Goal: Check status

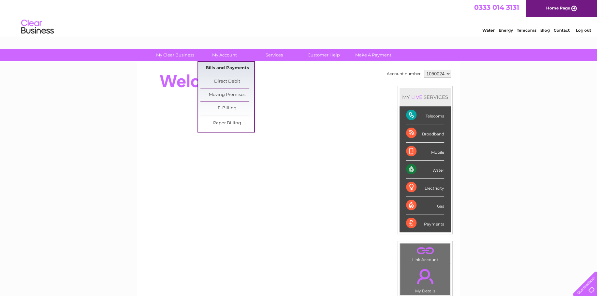
click at [223, 68] on link "Bills and Payments" at bounding box center [228, 68] width 54 height 13
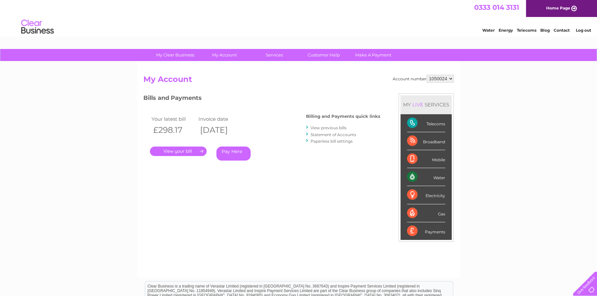
click at [170, 153] on link "." at bounding box center [178, 150] width 57 height 9
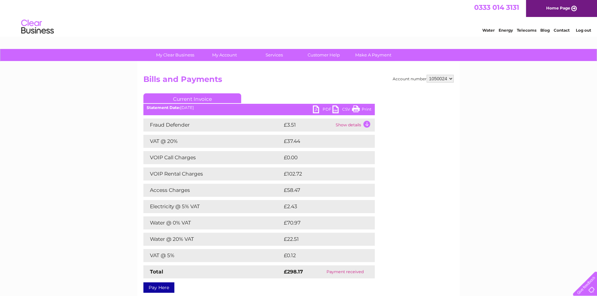
click at [315, 108] on link "PDF" at bounding box center [323, 109] width 20 height 9
